Goal: Task Accomplishment & Management: Use online tool/utility

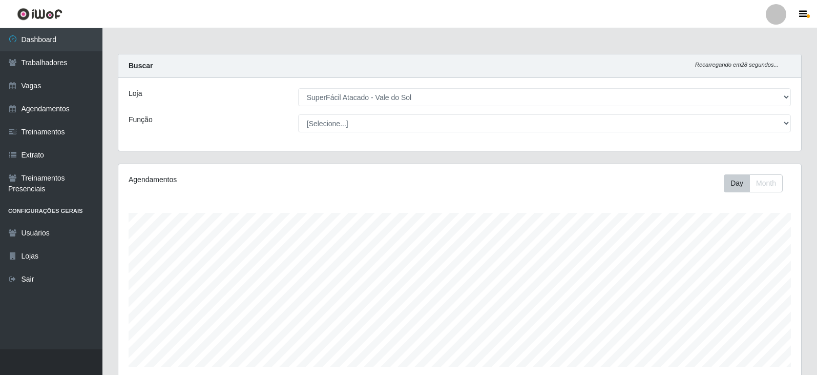
select select "502"
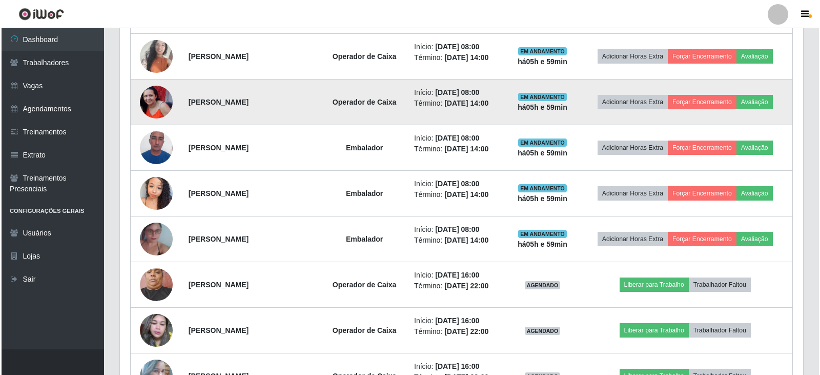
scroll to position [359, 0]
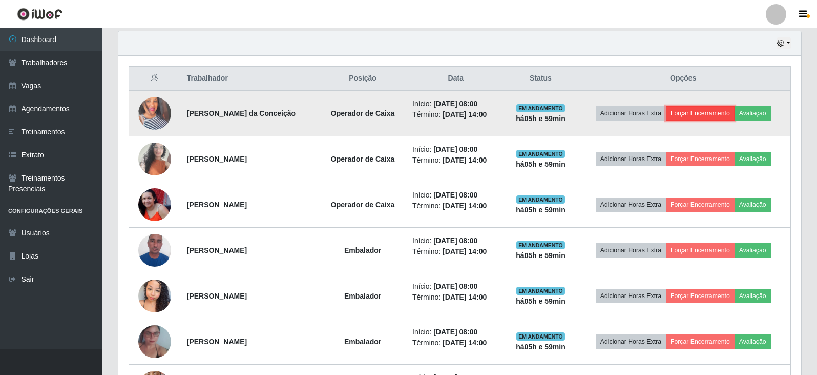
click at [688, 116] on button "Forçar Encerramento" at bounding box center [700, 113] width 69 height 14
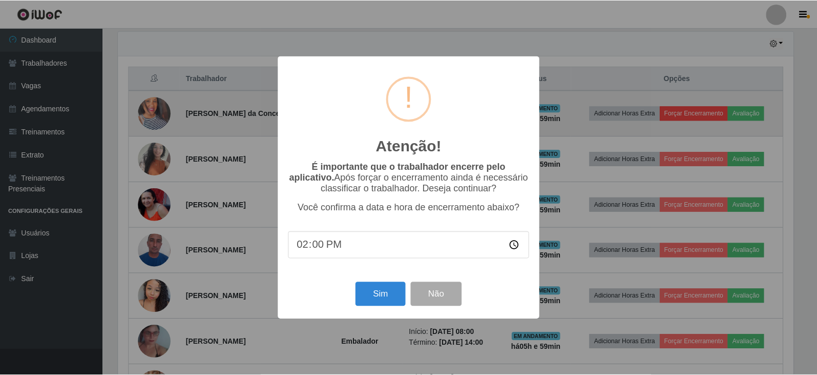
scroll to position [213, 678]
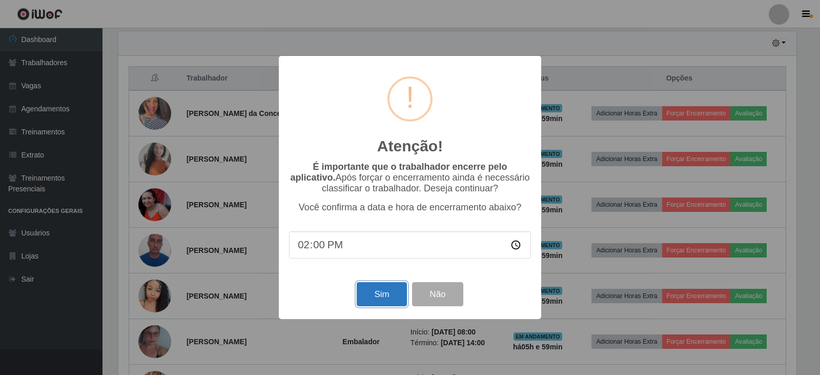
click at [380, 304] on button "Sim" at bounding box center [382, 294] width 50 height 24
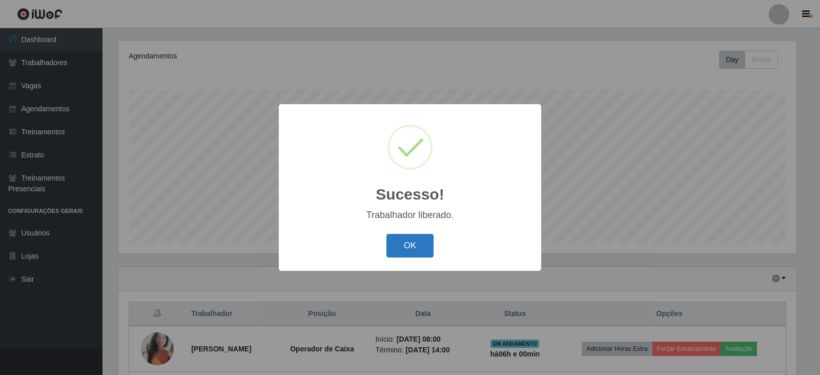
click at [425, 248] on button "OK" at bounding box center [410, 246] width 48 height 24
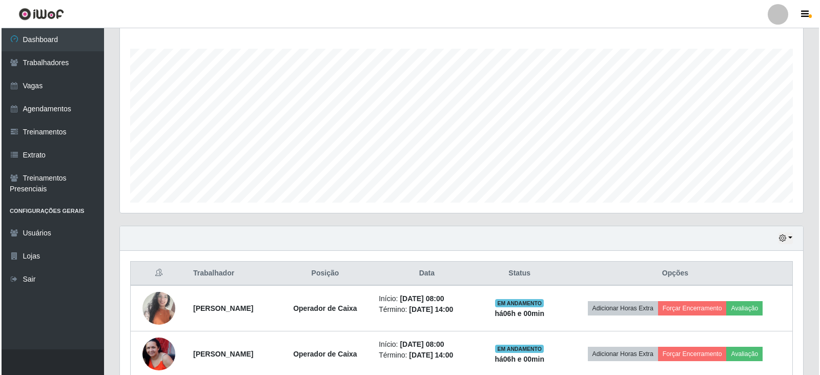
scroll to position [226, 0]
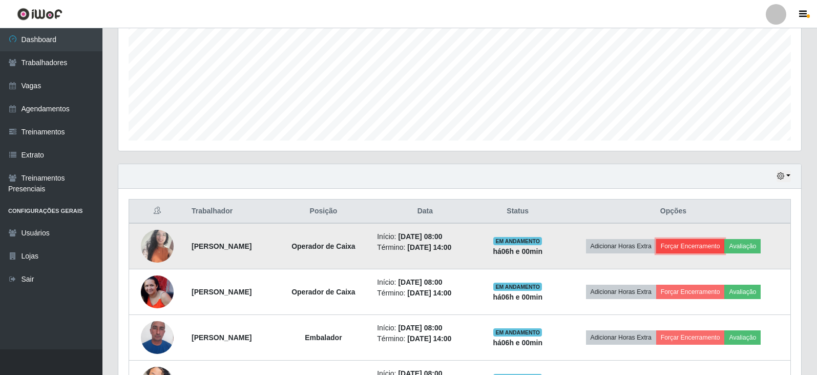
click at [689, 243] on button "Forçar Encerramento" at bounding box center [690, 246] width 69 height 14
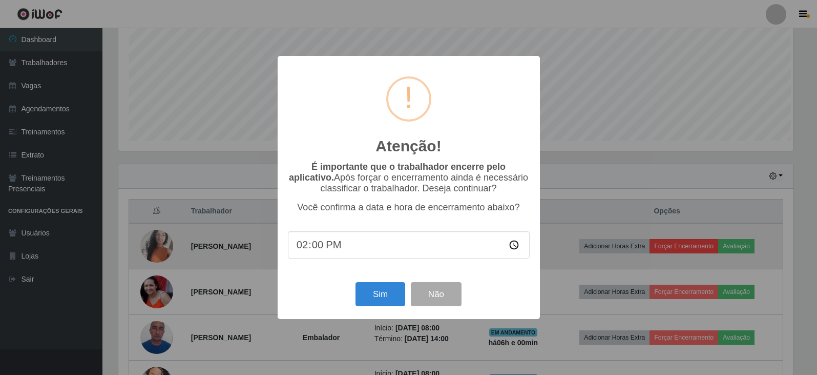
scroll to position [213, 678]
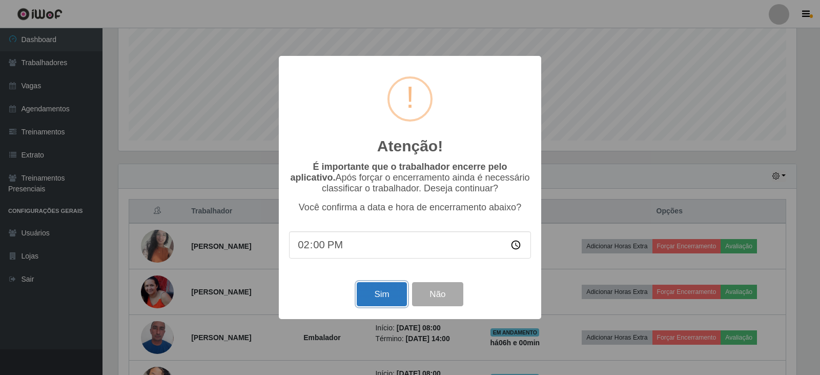
click at [370, 299] on button "Sim" at bounding box center [382, 294] width 50 height 24
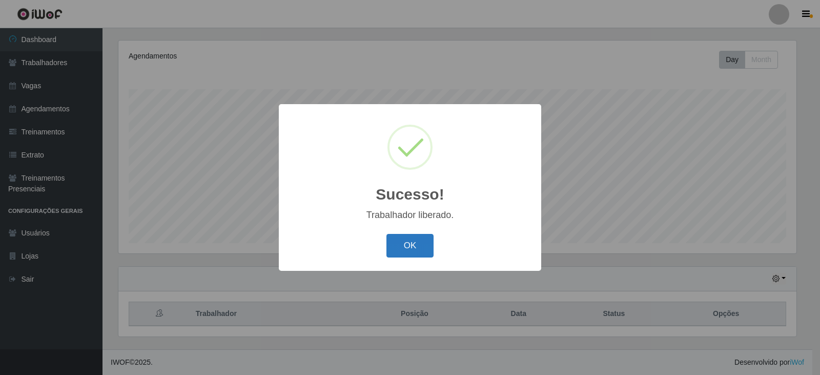
click at [414, 243] on button "OK" at bounding box center [410, 246] width 48 height 24
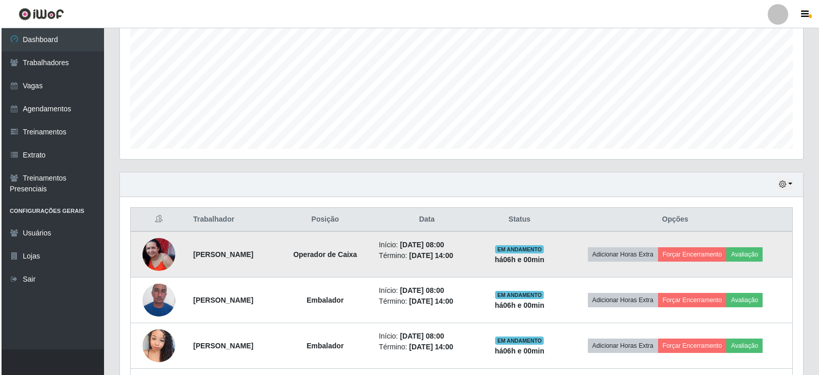
scroll to position [226, 0]
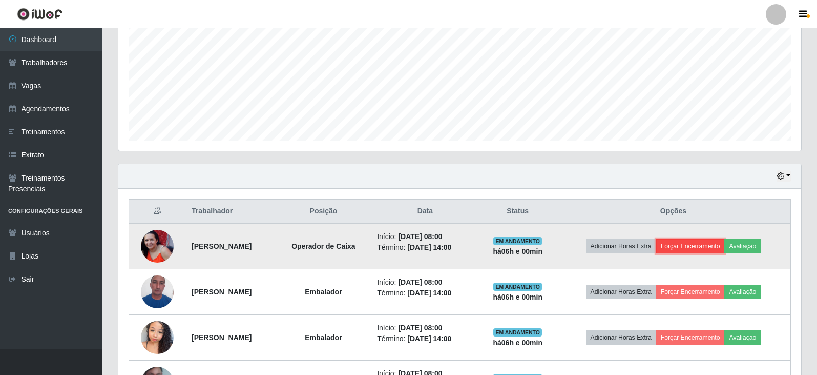
click at [683, 239] on button "Forçar Encerramento" at bounding box center [690, 246] width 69 height 14
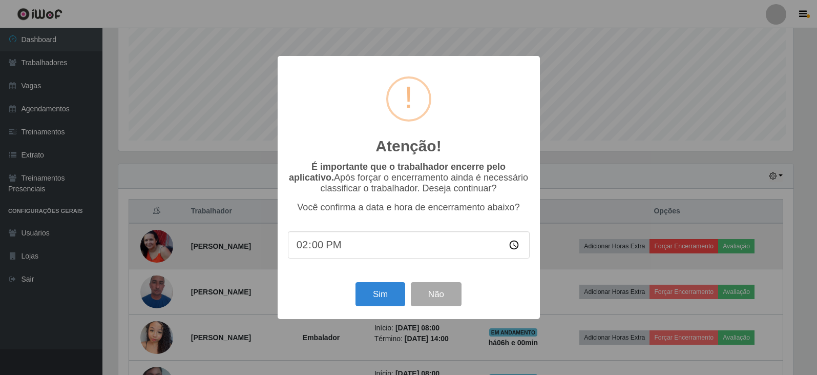
scroll to position [213, 678]
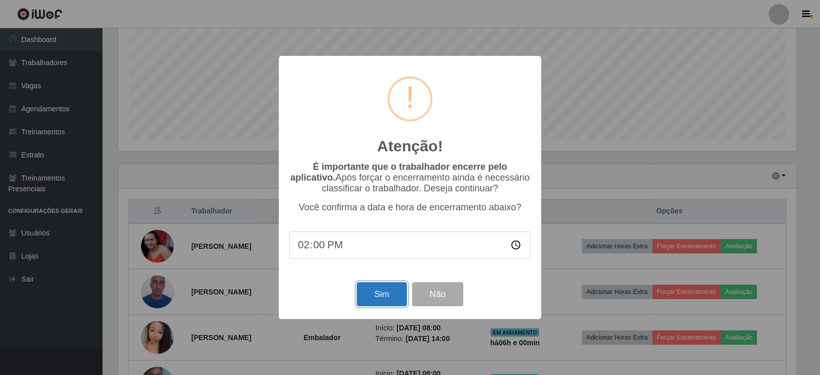
click at [383, 301] on button "Sim" at bounding box center [382, 294] width 50 height 24
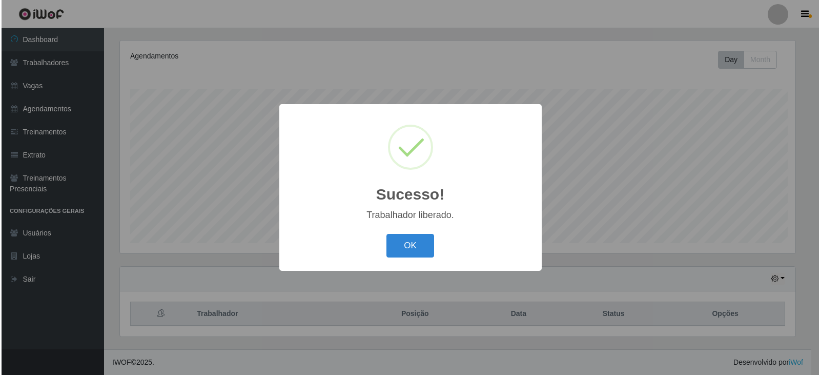
scroll to position [0, 0]
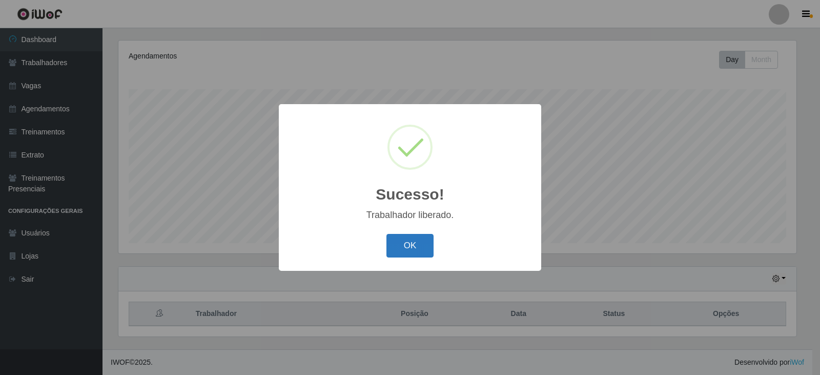
click at [410, 256] on button "OK" at bounding box center [410, 246] width 48 height 24
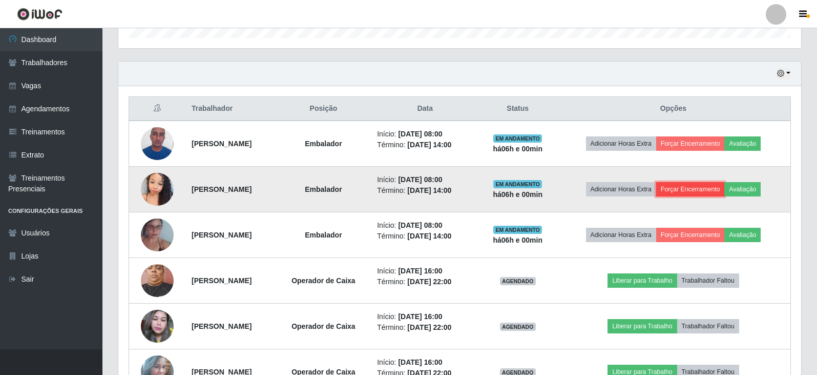
click at [725, 189] on button "Forçar Encerramento" at bounding box center [690, 189] width 69 height 14
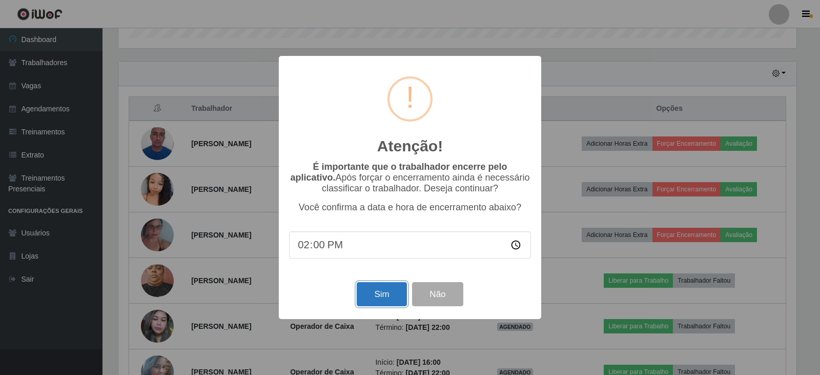
click at [381, 302] on button "Sim" at bounding box center [382, 294] width 50 height 24
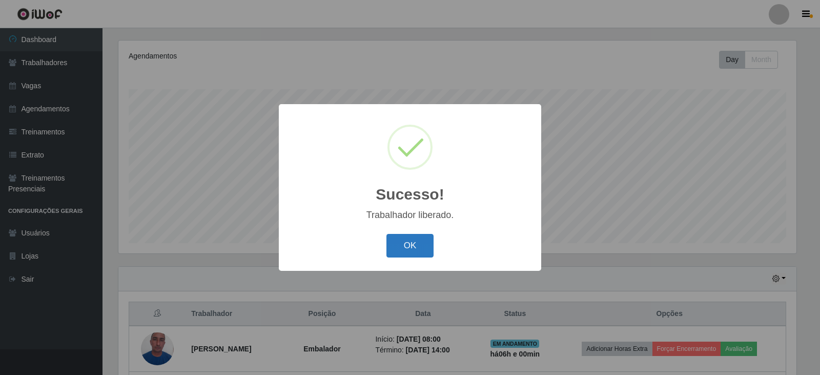
click at [408, 237] on button "OK" at bounding box center [410, 246] width 48 height 24
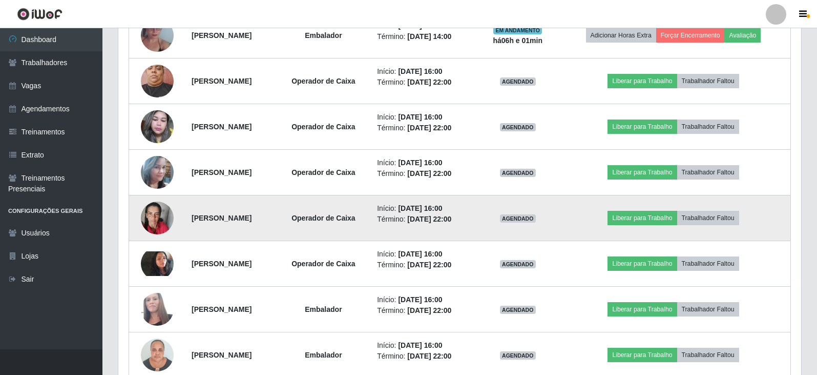
click at [162, 206] on img at bounding box center [157, 218] width 33 height 44
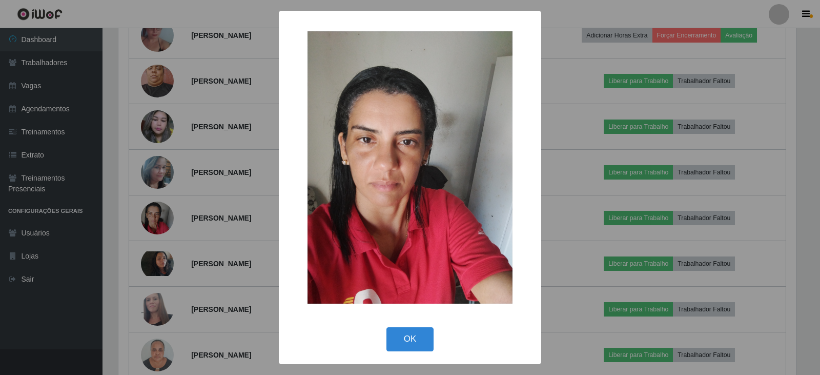
click at [204, 196] on div "× OK Cancel" at bounding box center [410, 187] width 820 height 375
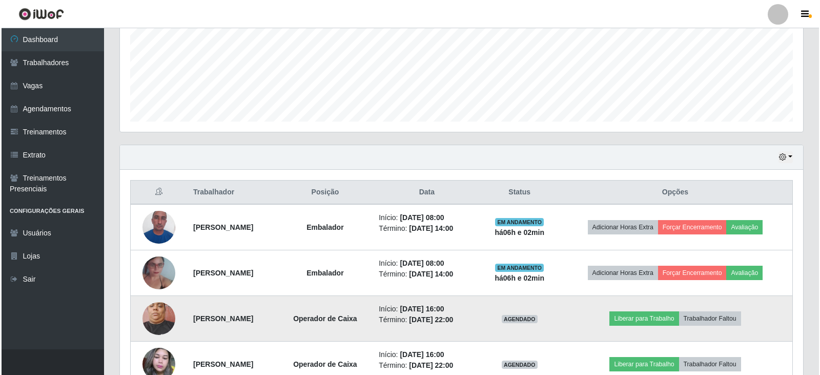
scroll to position [226, 0]
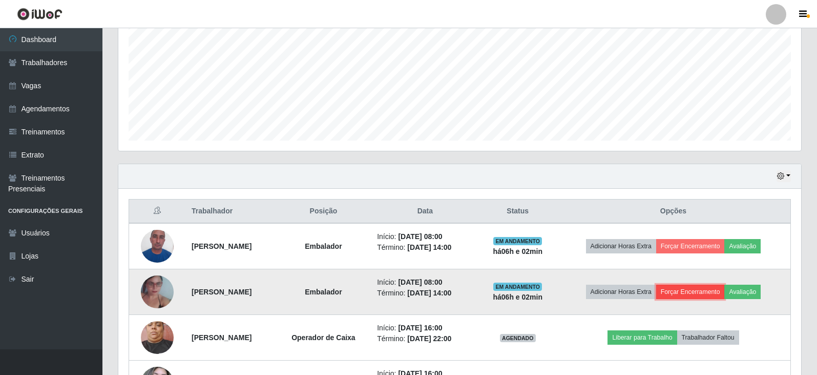
click at [701, 292] on button "Forçar Encerramento" at bounding box center [690, 291] width 69 height 14
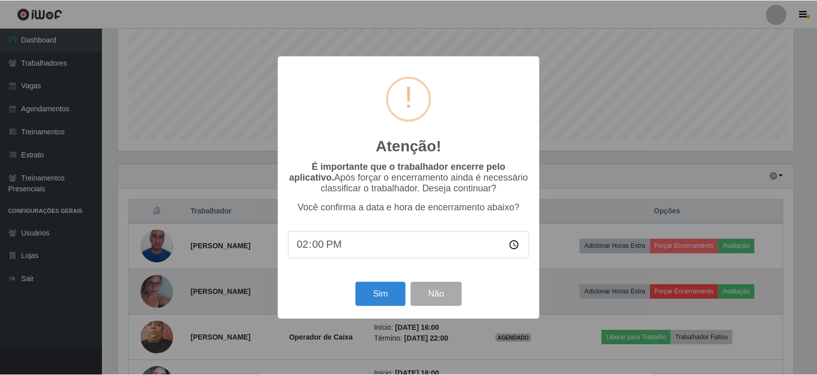
scroll to position [213, 678]
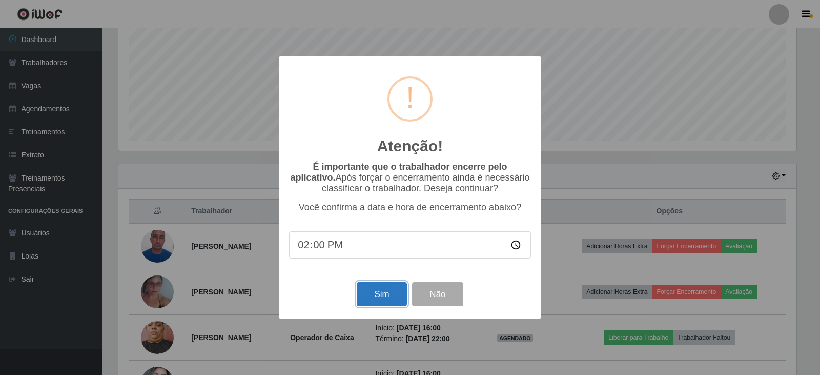
click at [393, 304] on button "Sim" at bounding box center [382, 294] width 50 height 24
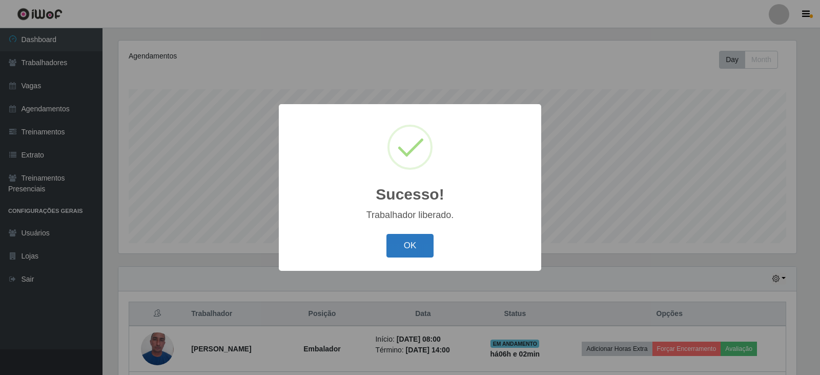
click at [399, 236] on button "OK" at bounding box center [410, 246] width 48 height 24
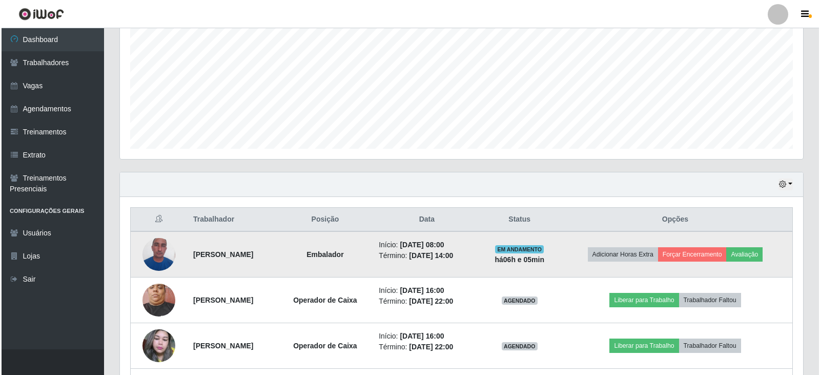
scroll to position [226, 0]
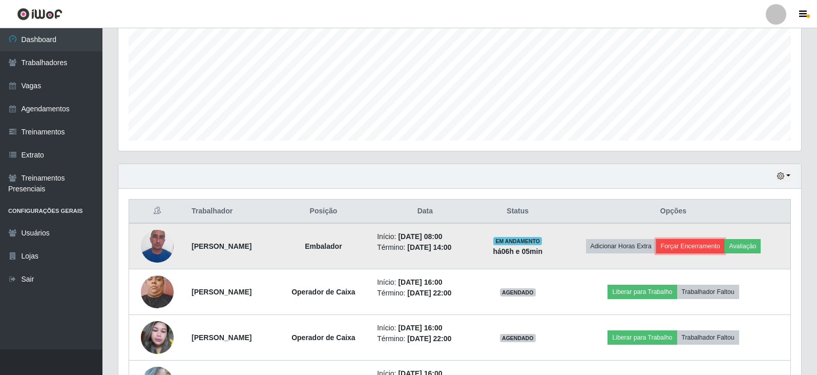
click at [697, 245] on button "Forçar Encerramento" at bounding box center [690, 246] width 69 height 14
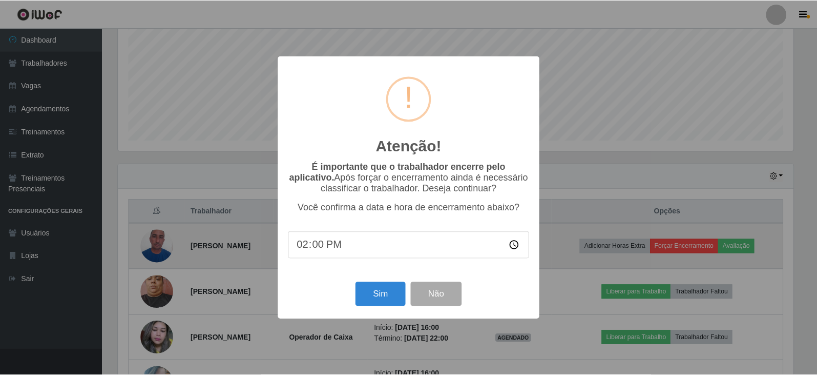
scroll to position [213, 678]
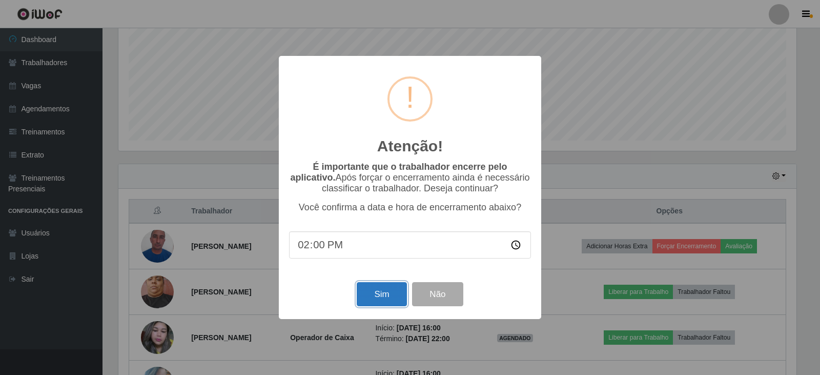
click at [373, 294] on button "Sim" at bounding box center [382, 294] width 50 height 24
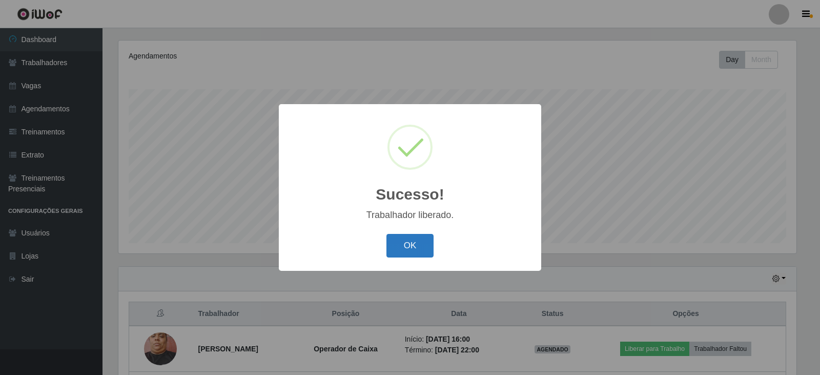
click at [409, 248] on button "OK" at bounding box center [410, 246] width 48 height 24
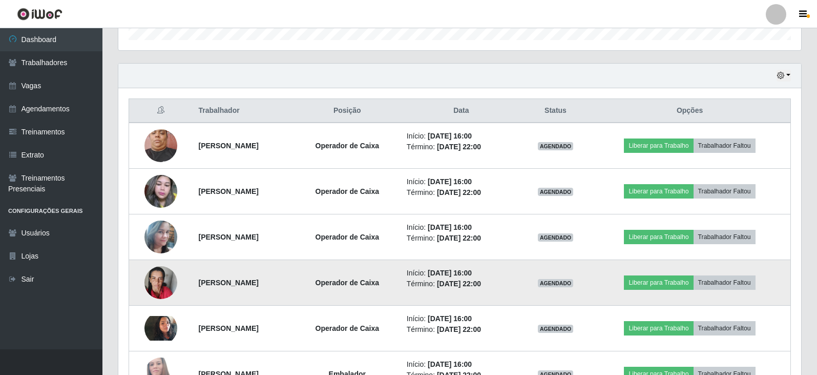
scroll to position [380, 0]
